Goal: Transaction & Acquisition: Register for event/course

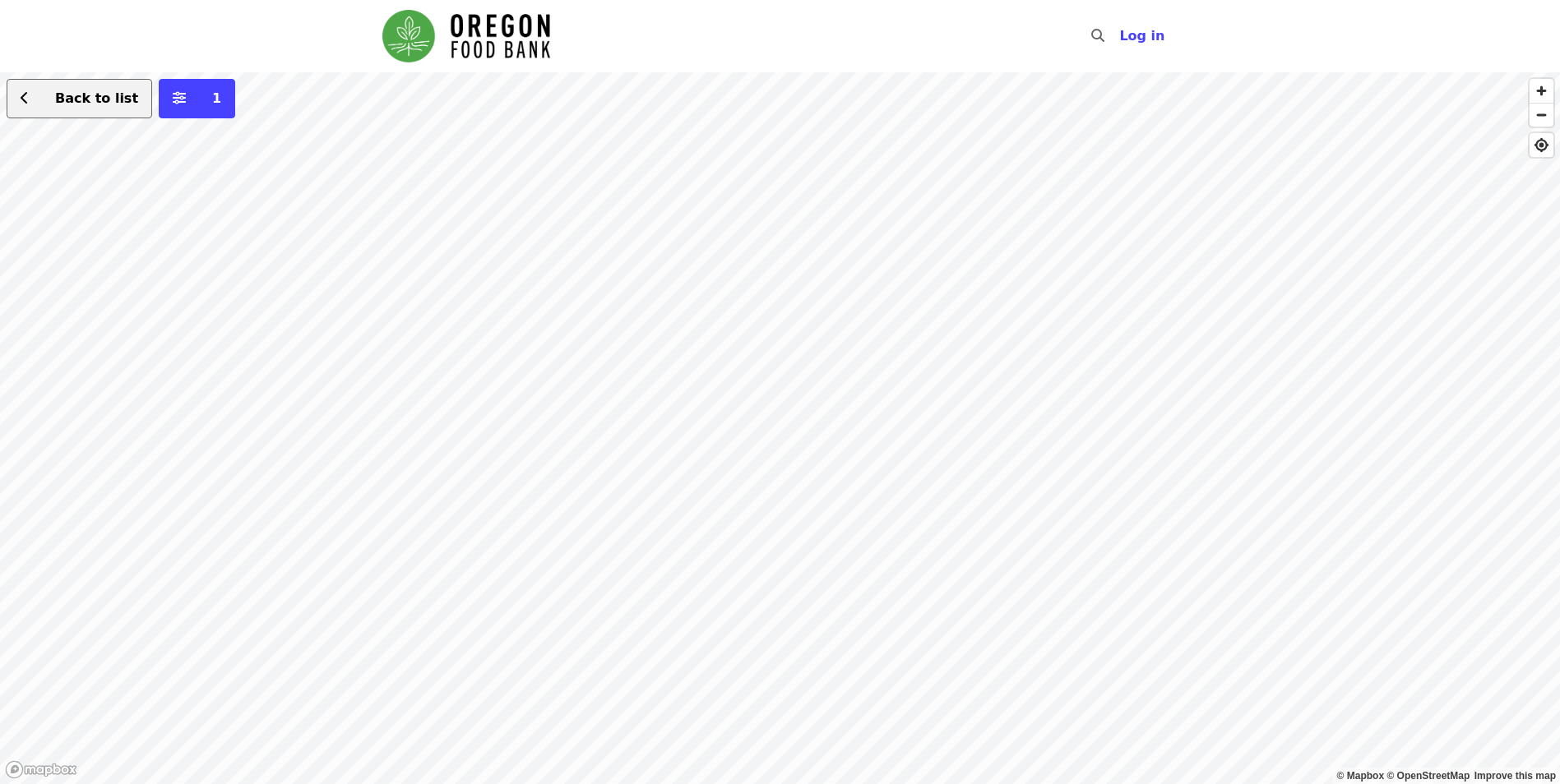
click at [78, 111] on button "Back to list" at bounding box center [79, 99] width 145 height 40
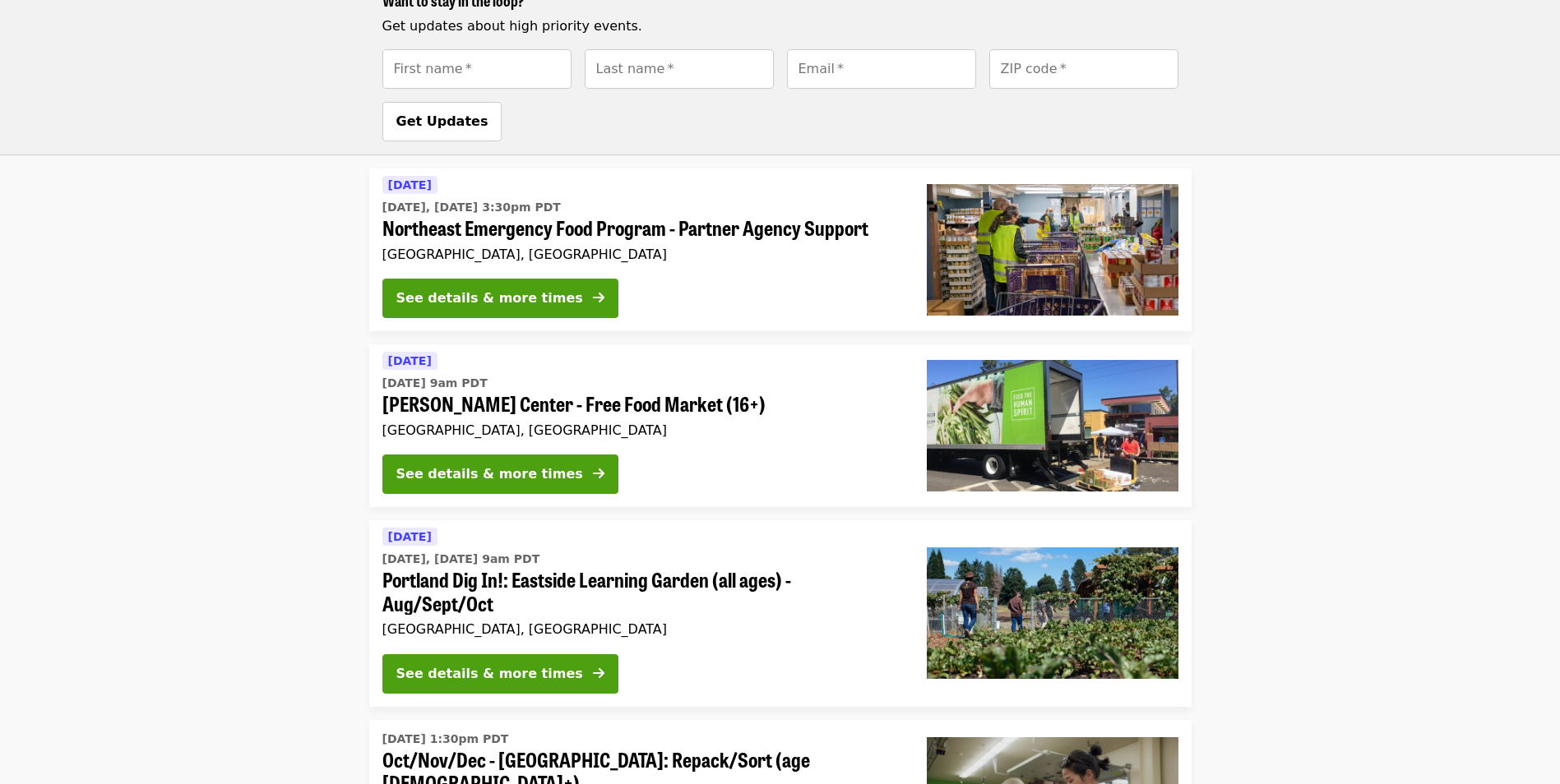
scroll to position [1202, 0]
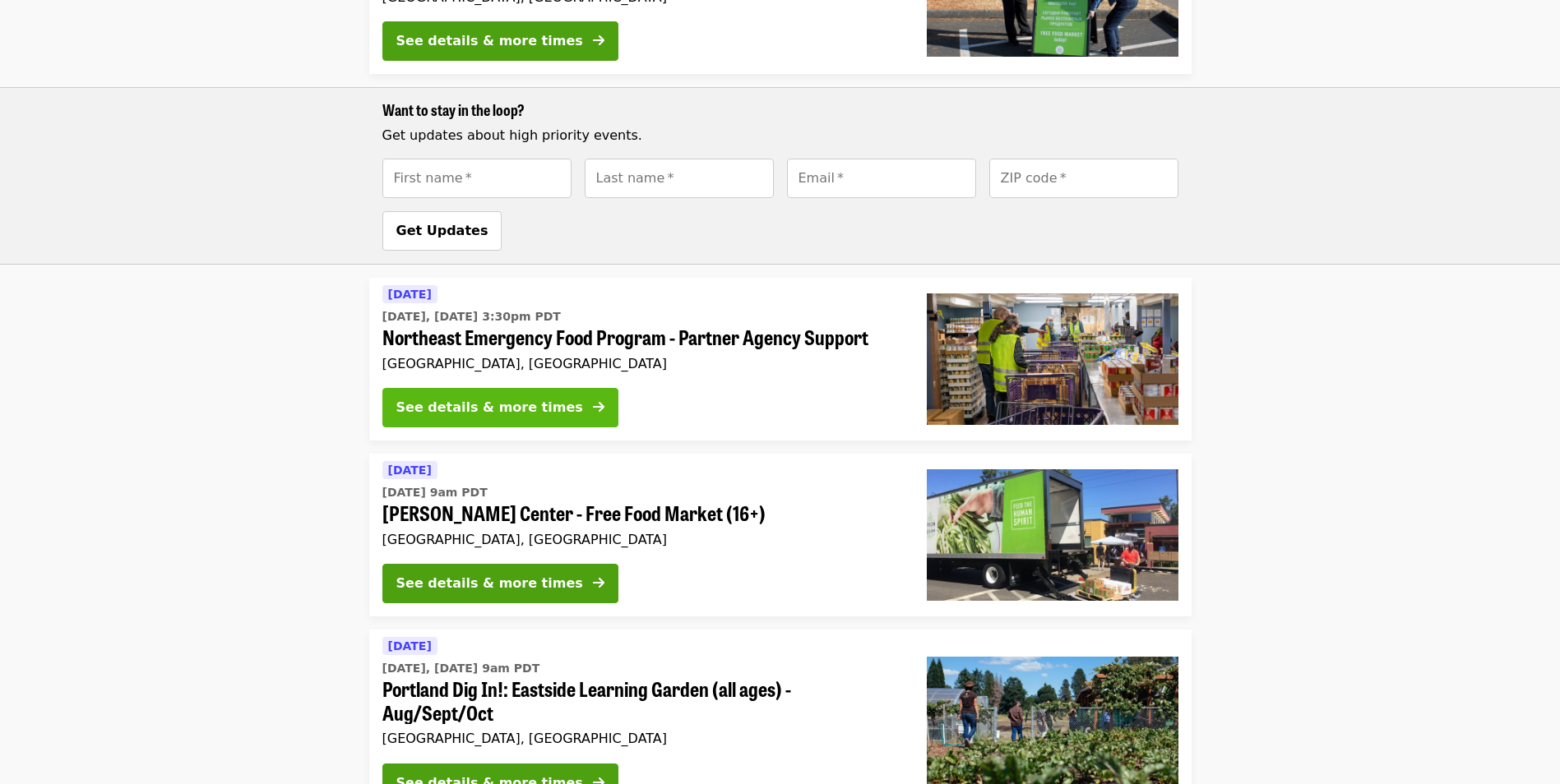
click at [593, 399] on icon "arrow-right icon" at bounding box center [599, 407] width 11 height 15
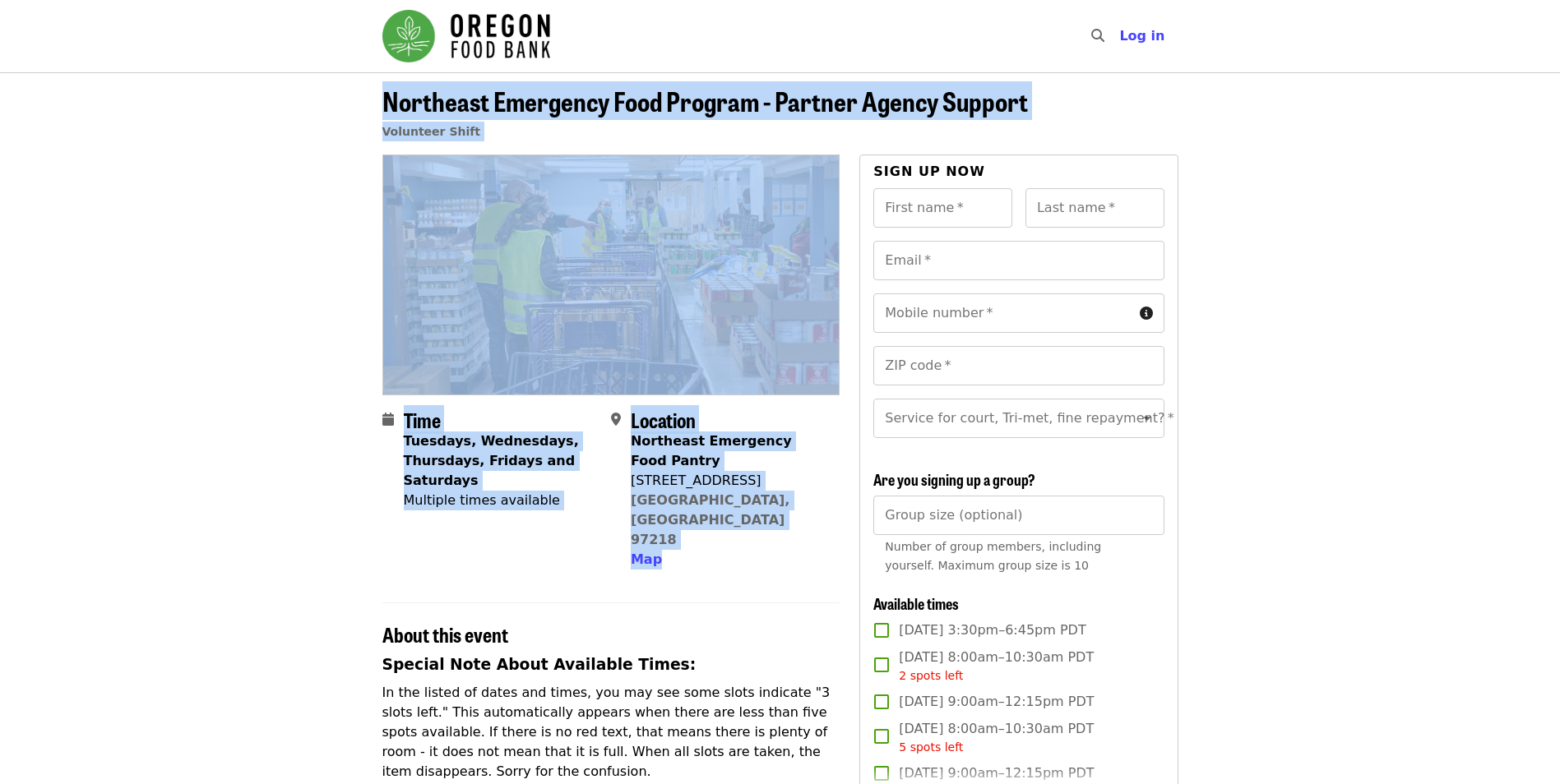
drag, startPoint x: 375, startPoint y: 106, endPoint x: 726, endPoint y: 523, distance: 545.1
copy article "Northeast Emergency Food Program - Partner Agency Support Volunteer Shift Time …"
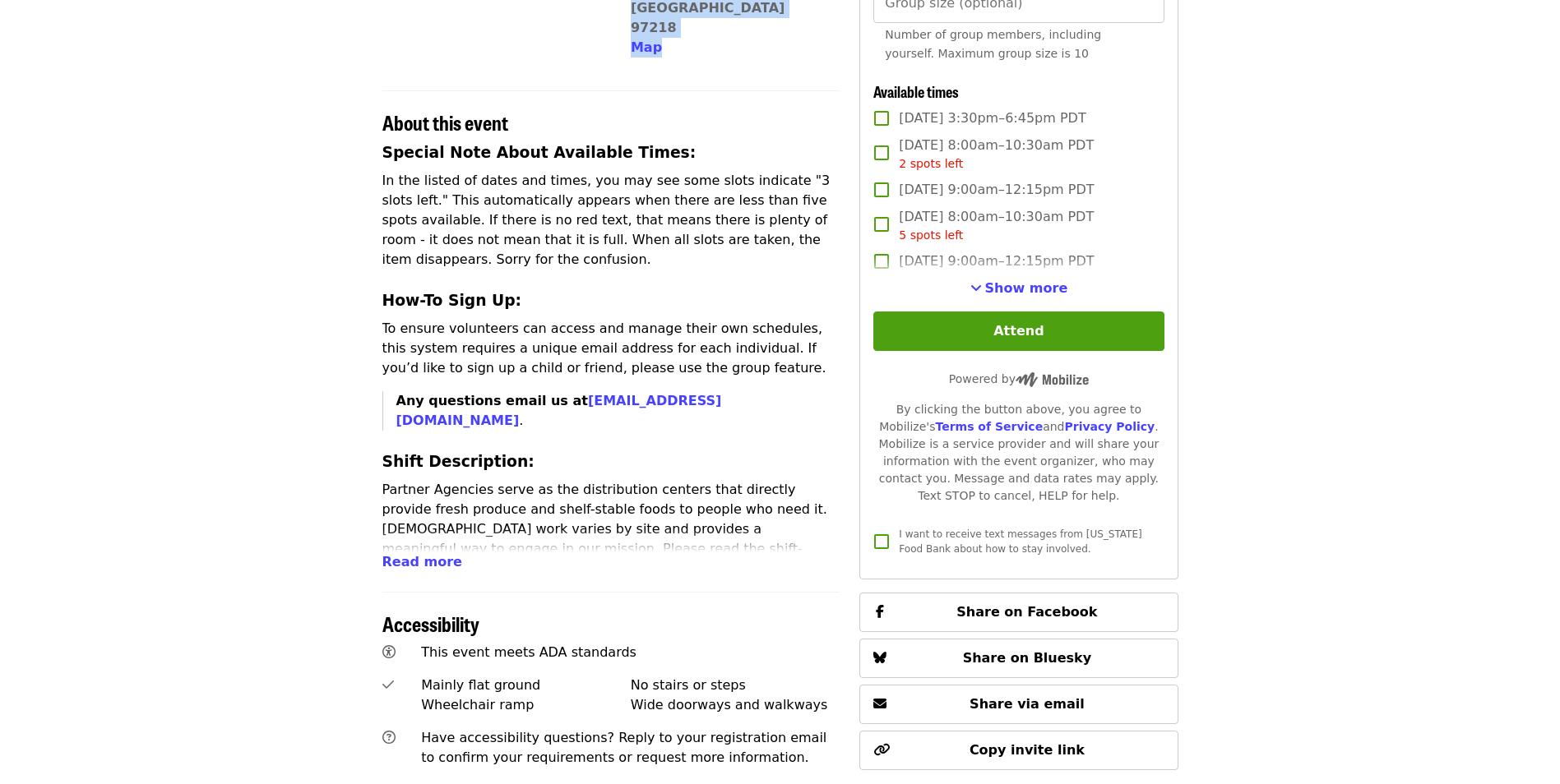
scroll to position [575, 0]
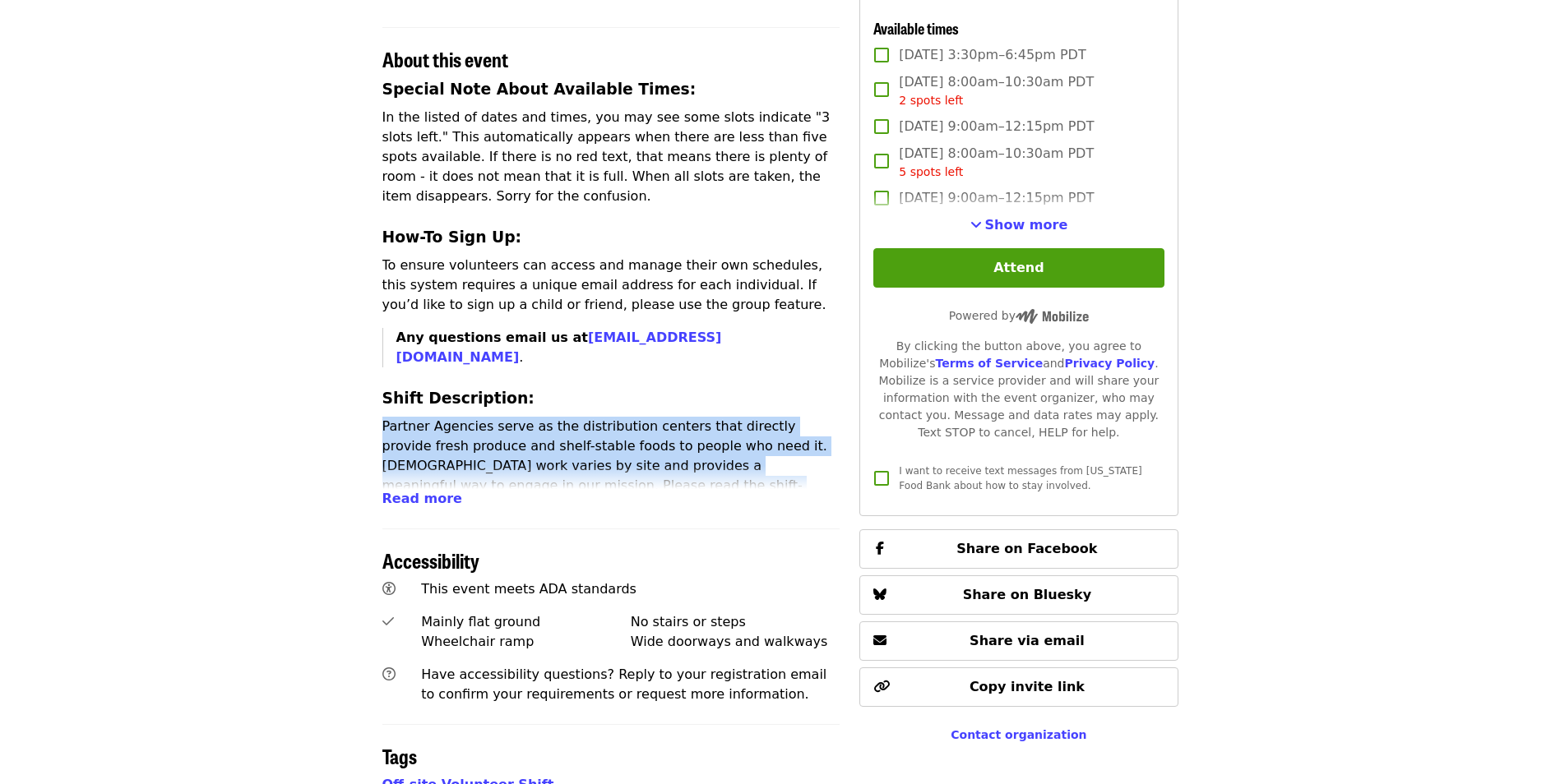
drag, startPoint x: 621, startPoint y: 426, endPoint x: 337, endPoint y: 342, distance: 296.2
click at [337, 342] on article "Northeast Emergency Food Program - Partner Agency Support Volunteer Shift Time …" at bounding box center [780, 335] width 1560 height 1675
drag, startPoint x: 337, startPoint y: 342, endPoint x: 419, endPoint y: 460, distance: 143.7
click at [419, 490] on span "Read more" at bounding box center [422, 498] width 80 height 15
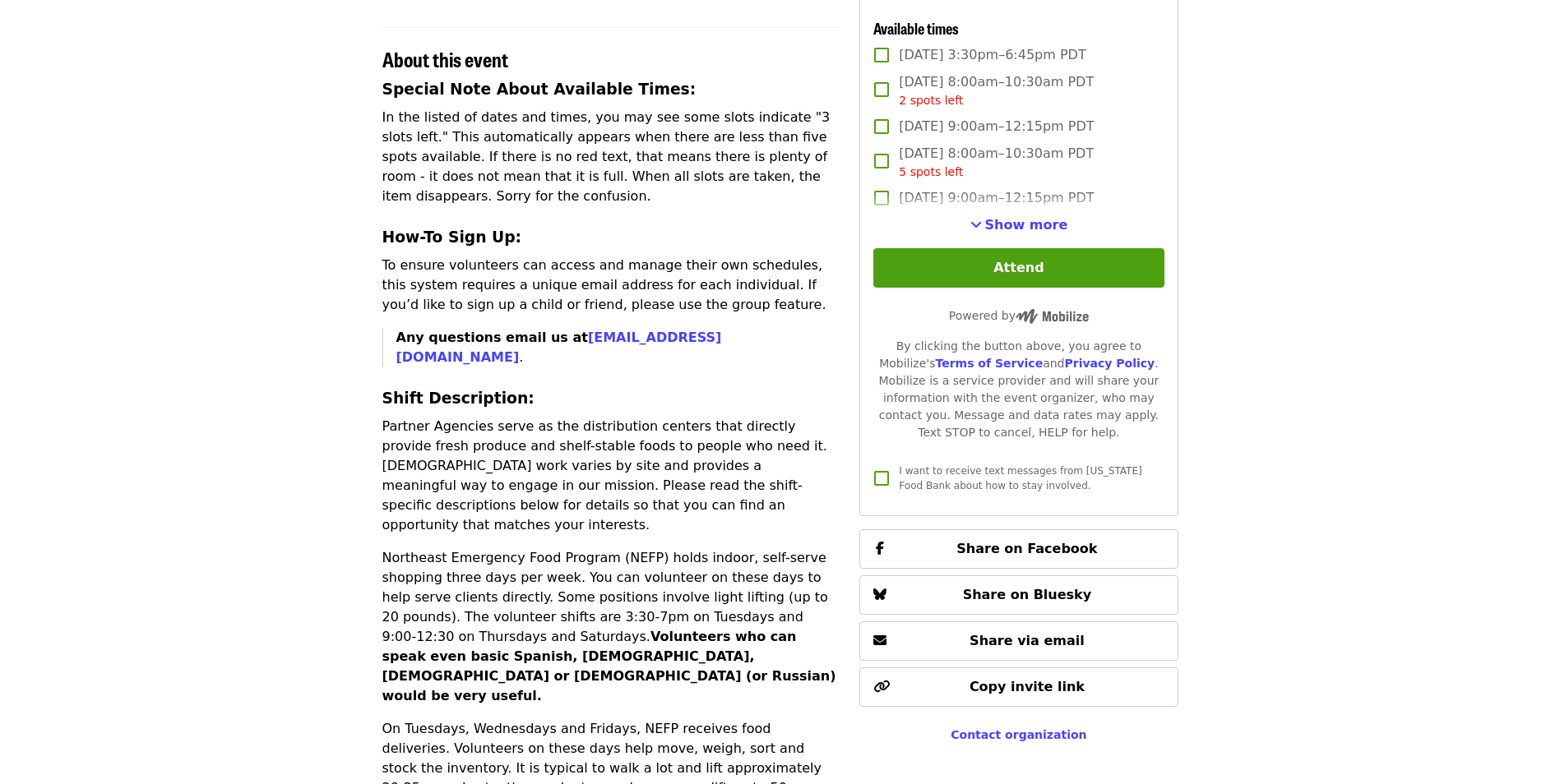
click at [688, 719] on p "On Tuesdays, Wednesdays and Fridays, NEFP receives food deliveries. Volunteers …" at bounding box center [611, 769] width 458 height 99
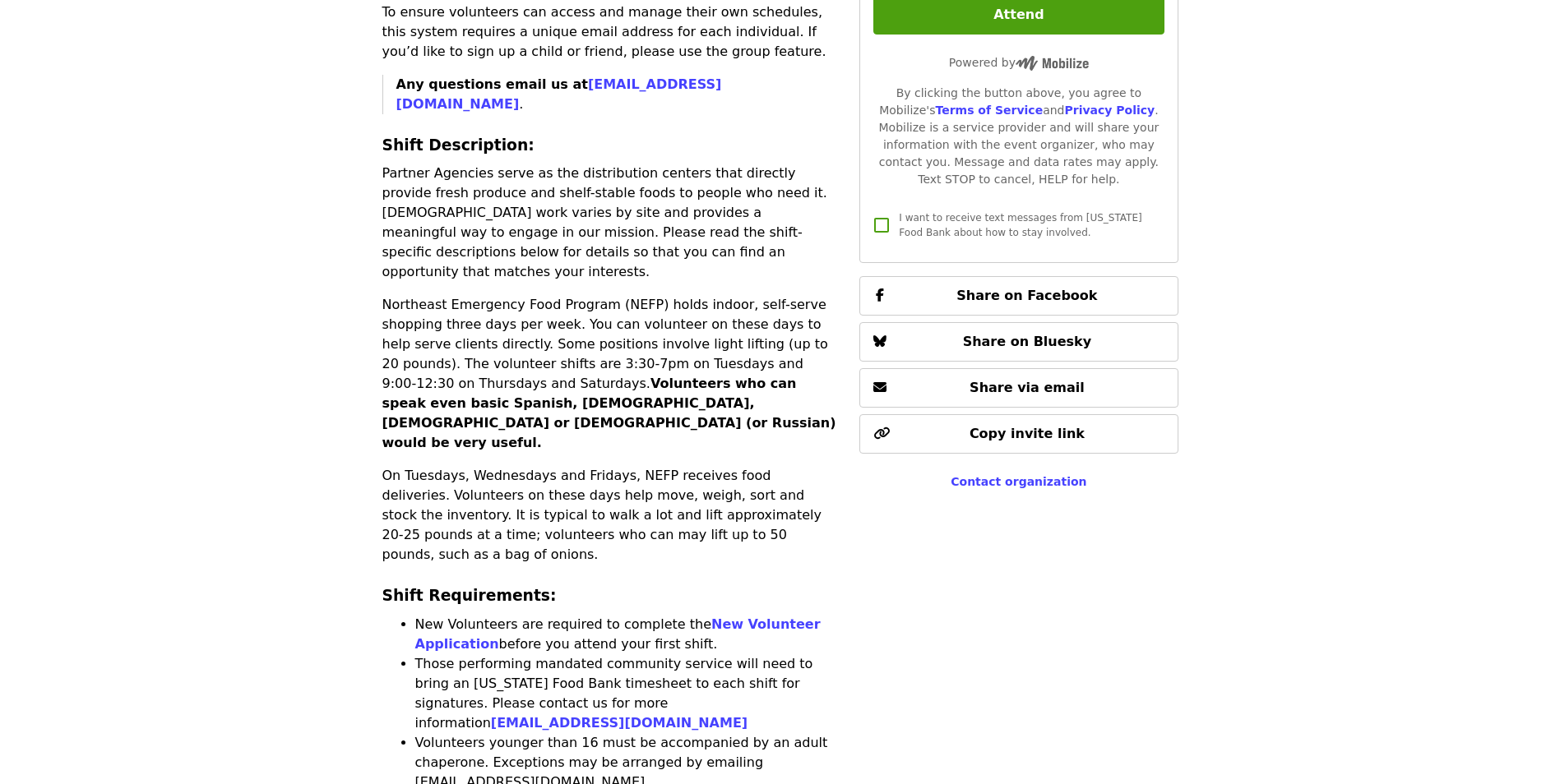
scroll to position [822, 0]
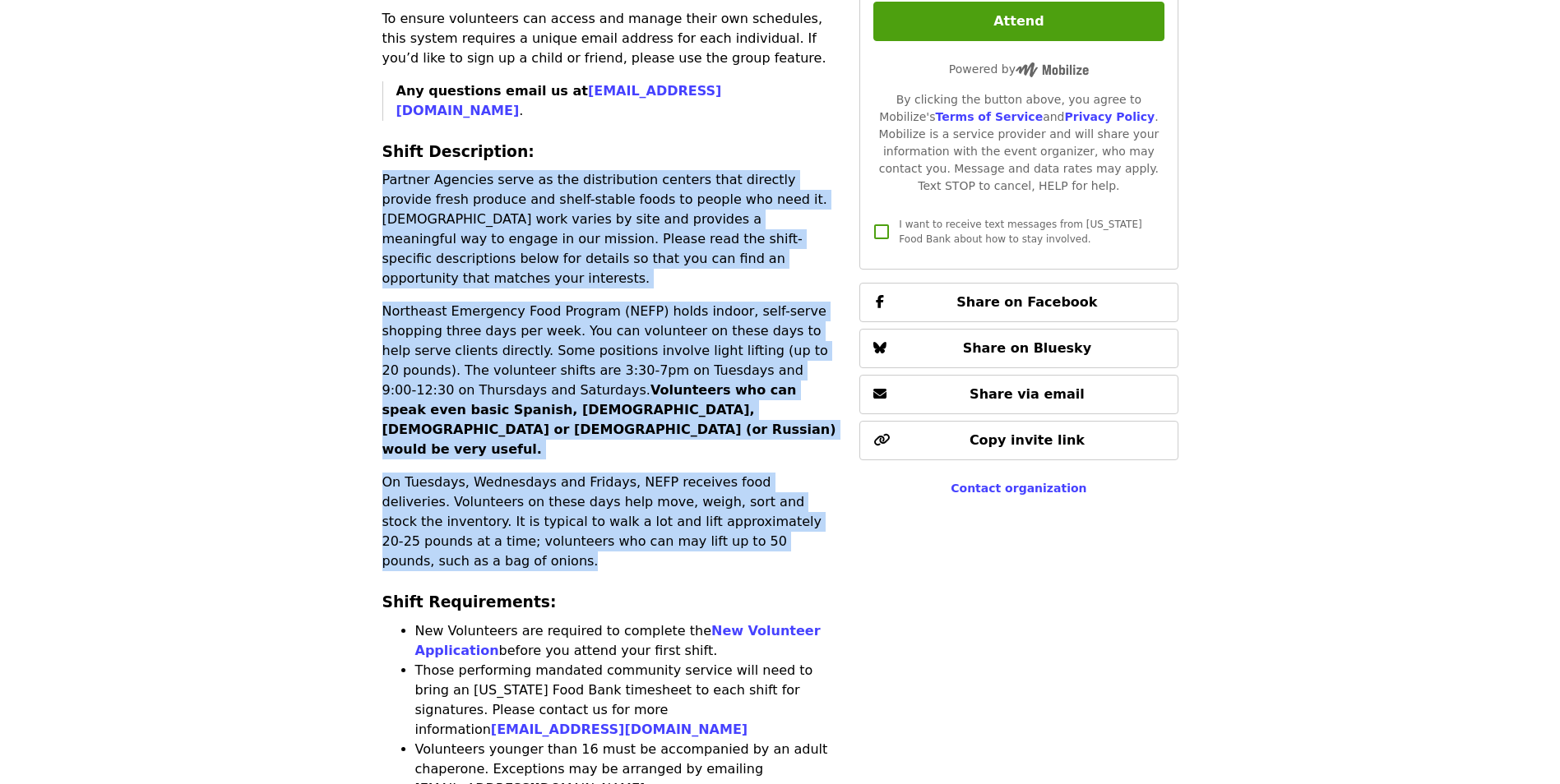
drag, startPoint x: 376, startPoint y: 108, endPoint x: 727, endPoint y: 411, distance: 463.7
click at [727, 411] on div "Time Tuesdays, Wednesdays, Thursdays, Fridays and Saturdays Multiple times avai…" at bounding box center [780, 443] width 822 height 2221
copy div "Partner Agencies serve as the distribution centers that directly provide fresh …"
